Goal: Information Seeking & Learning: Learn about a topic

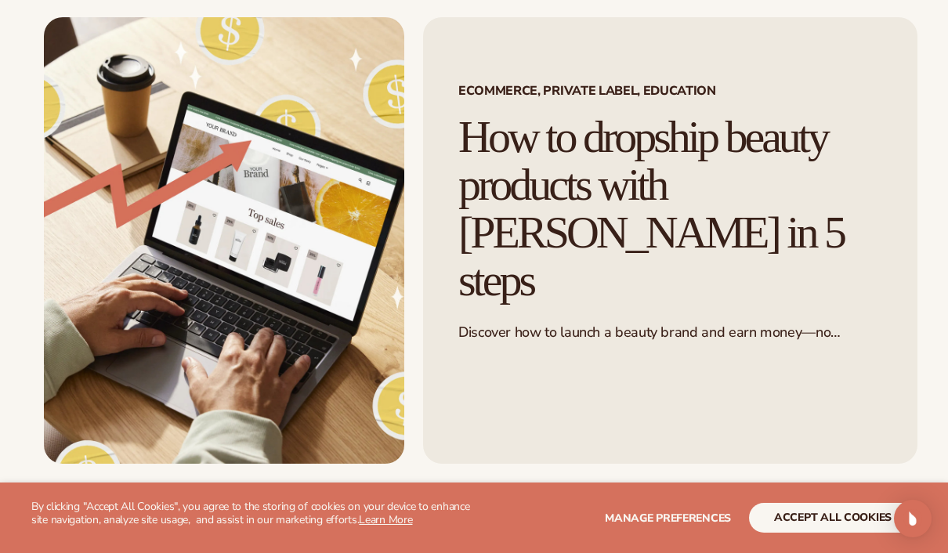
scroll to position [85, 0]
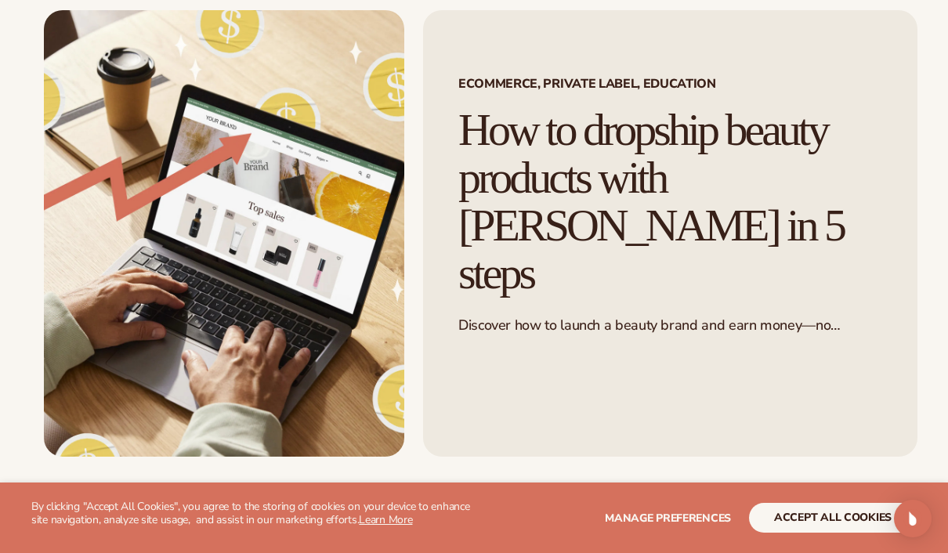
click at [834, 533] on button "accept all cookies" at bounding box center [833, 518] width 168 height 30
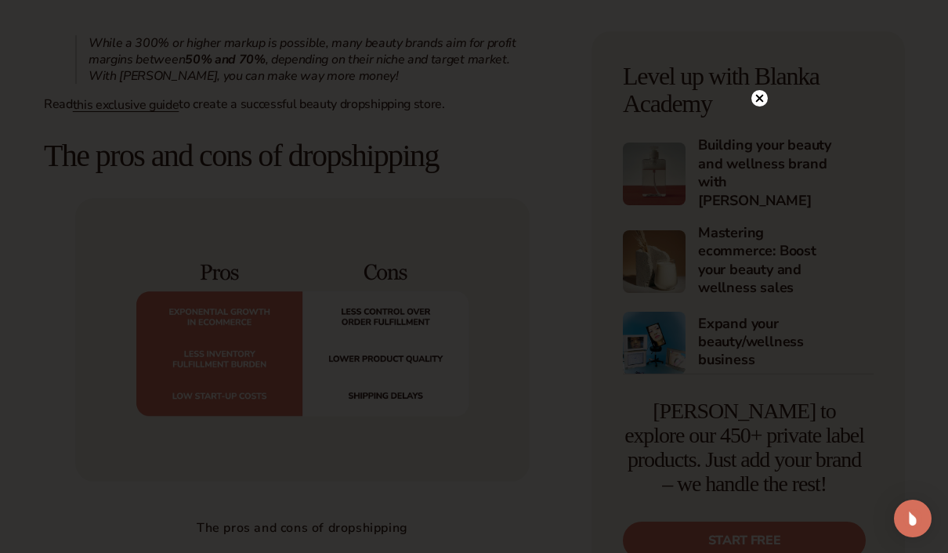
scroll to position [1612, 0]
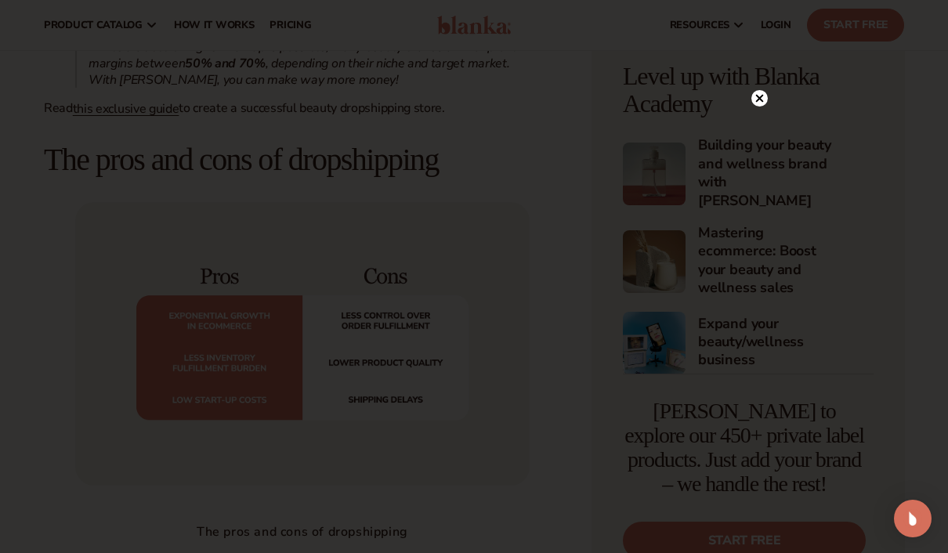
click at [754, 107] on circle at bounding box center [759, 98] width 16 height 16
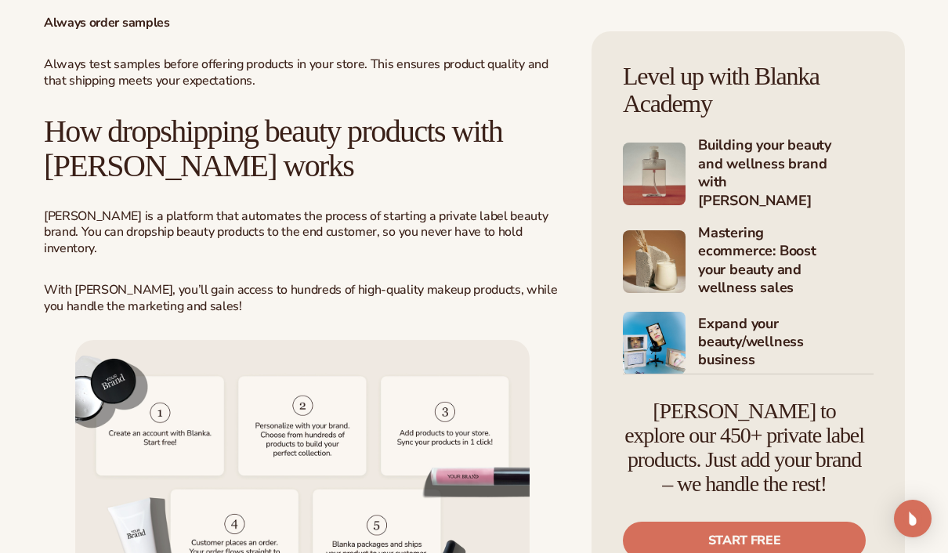
scroll to position [3300, 0]
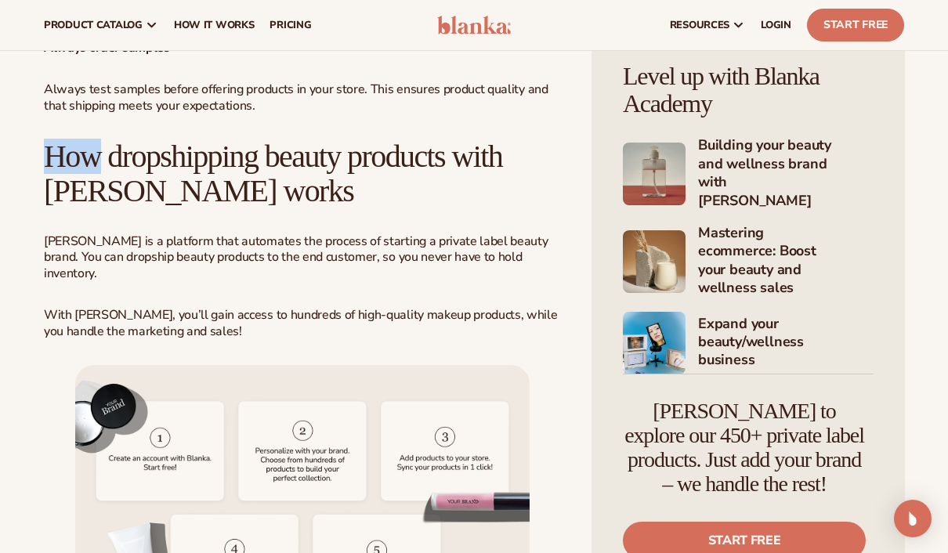
click at [428, 241] on p "Blanka is a platform that automates the process of starting a private label bea…" at bounding box center [302, 257] width 517 height 49
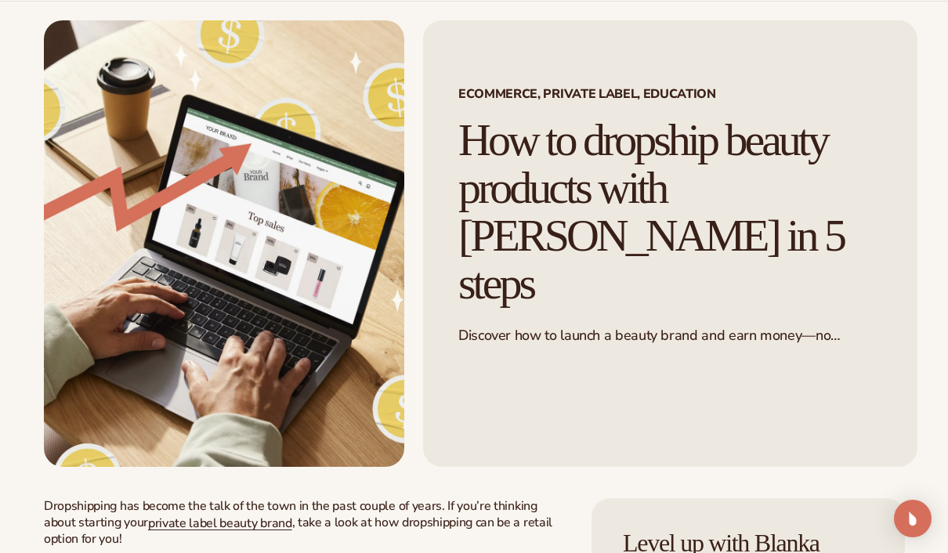
scroll to position [0, 0]
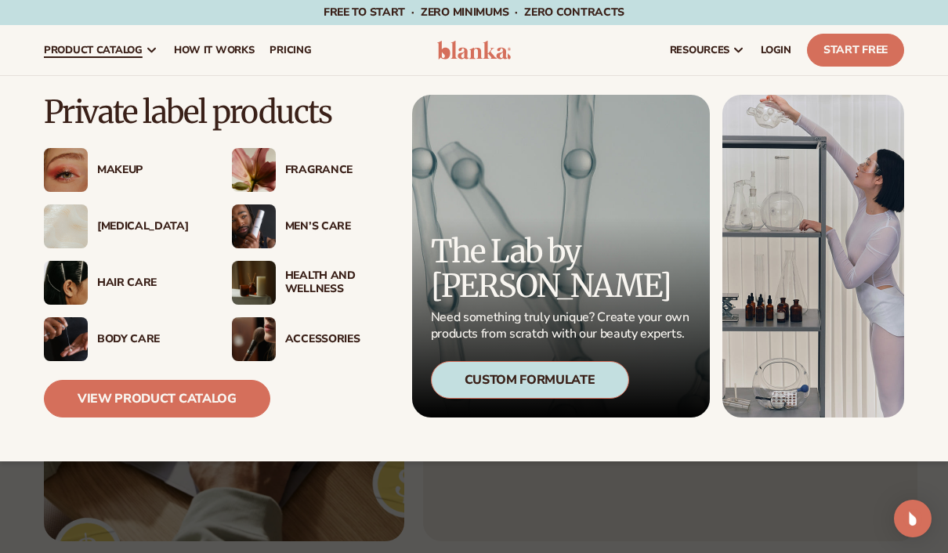
click at [836, 495] on div "Ecommerce, Private Label, EDUCATION How to dropship beauty products with Blanka…" at bounding box center [670, 318] width 494 height 446
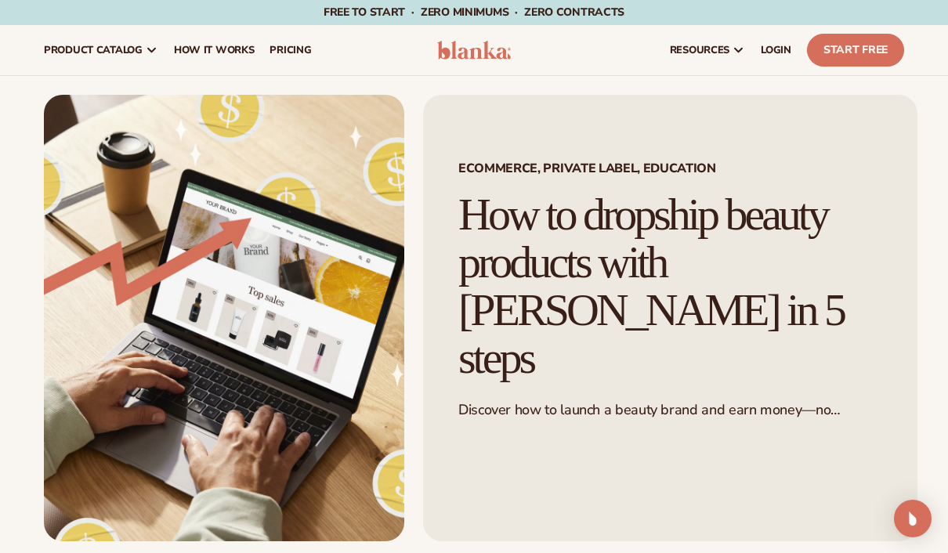
click at [511, 518] on div "Ecommerce, Private Label, EDUCATION How to dropship beauty products with Blanka…" at bounding box center [670, 318] width 494 height 446
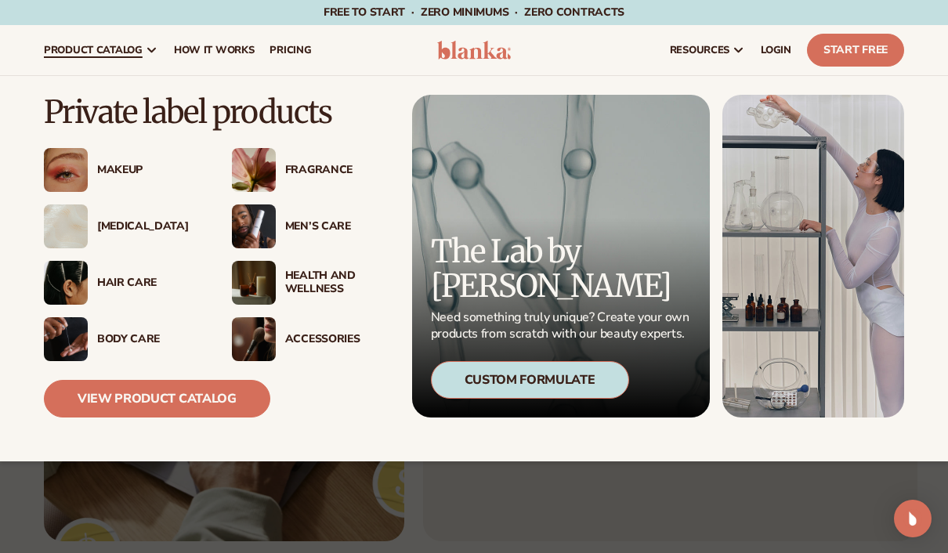
click at [72, 163] on img at bounding box center [66, 170] width 44 height 44
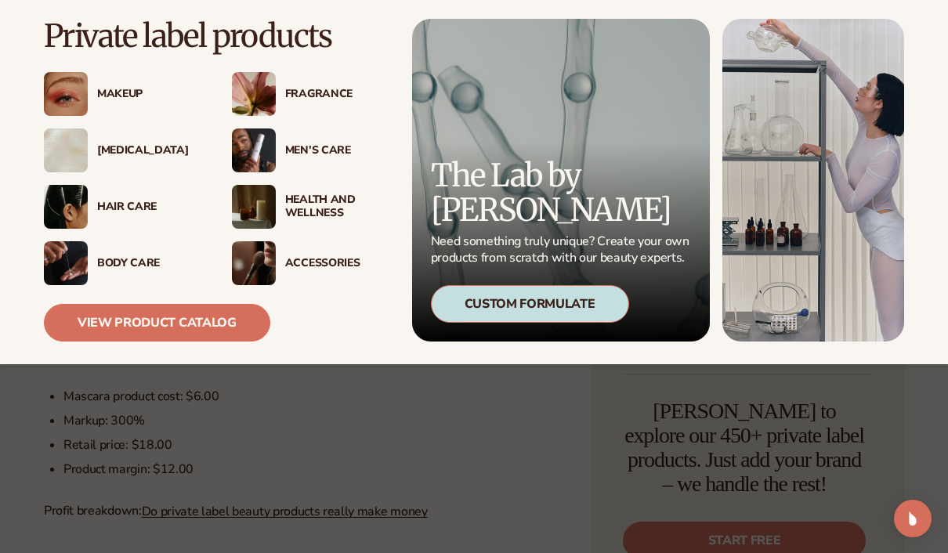
scroll to position [1295, 0]
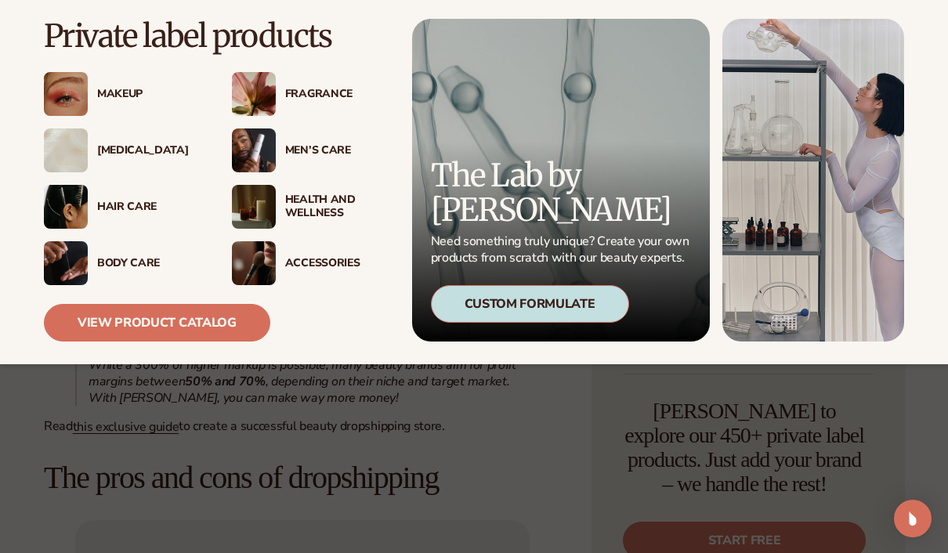
click at [307, 460] on div at bounding box center [474, 276] width 948 height 553
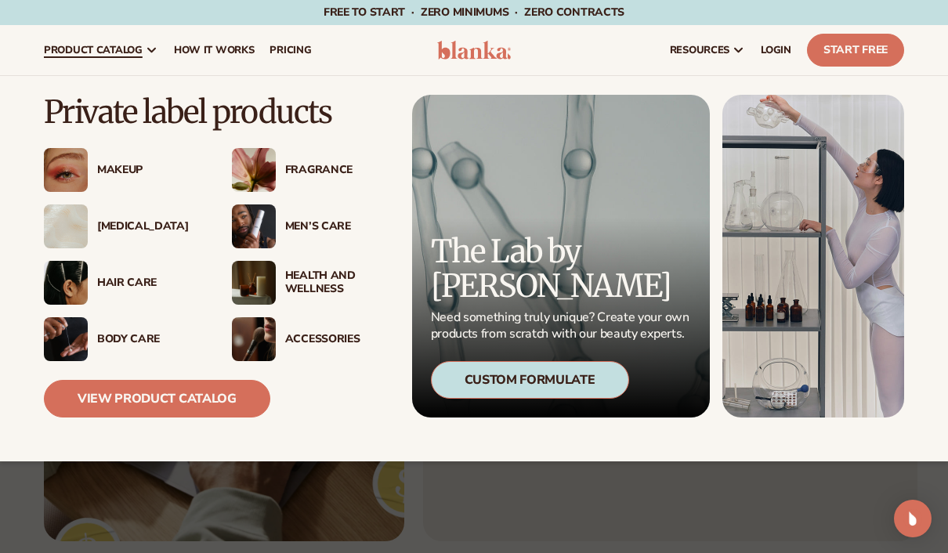
scroll to position [1350, 0]
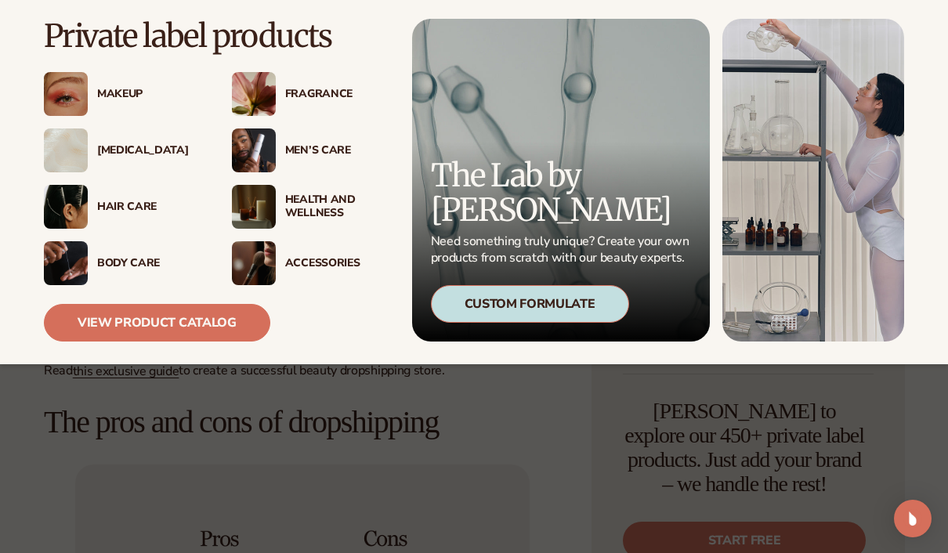
click at [71, 27] on p "Private label products" at bounding box center [216, 36] width 345 height 34
click at [170, 325] on link "View Product Catalog" at bounding box center [157, 323] width 226 height 38
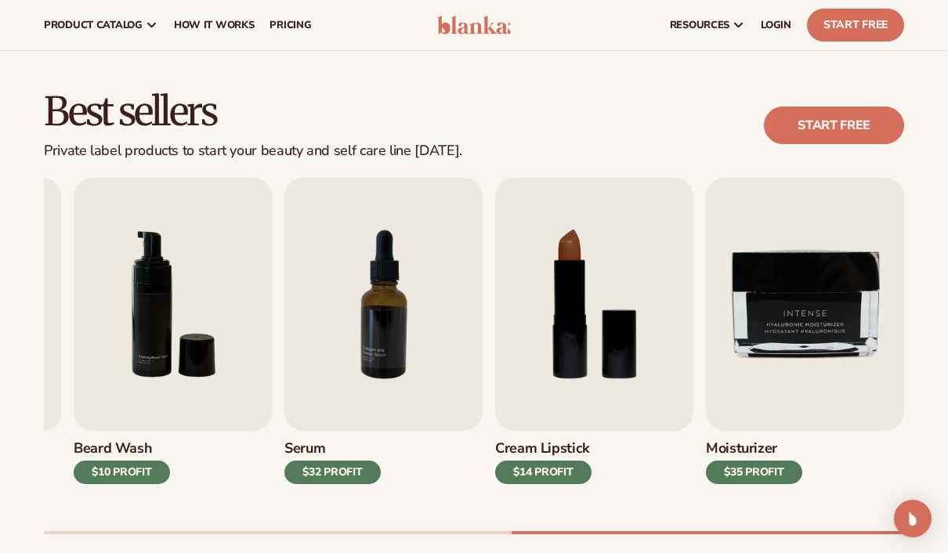
scroll to position [257, 0]
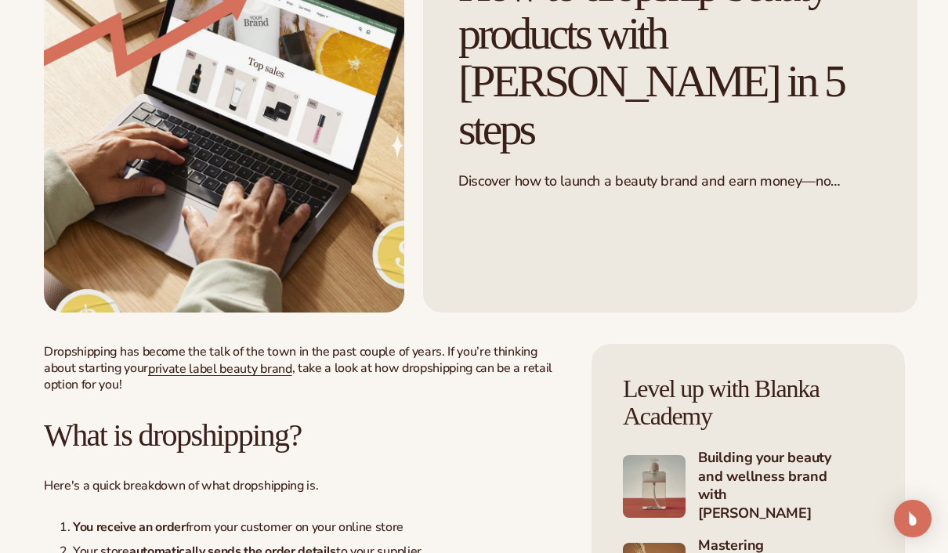
scroll to position [233, 0]
